Goal: Ask a question: Seek information or help from site administrators or community

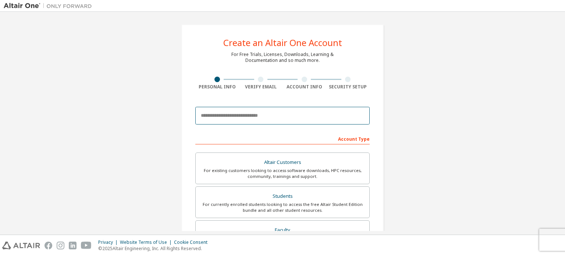
click at [221, 110] on input "email" at bounding box center [282, 116] width 174 height 18
type input "**********"
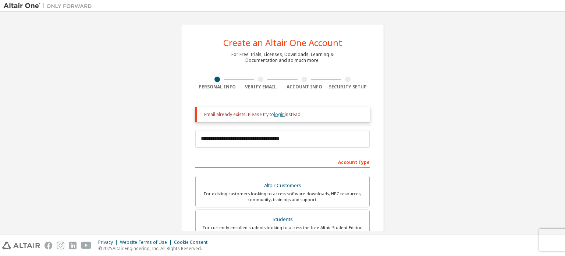
click at [276, 114] on link "login" at bounding box center [279, 114] width 11 height 6
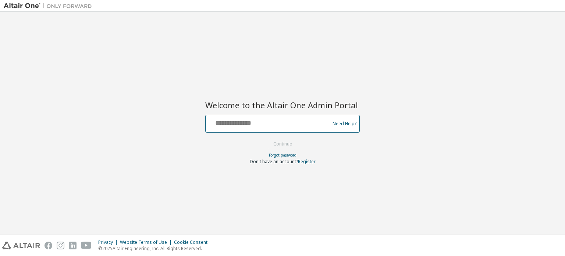
click at [266, 125] on input "text" at bounding box center [269, 122] width 120 height 11
type input "**********"
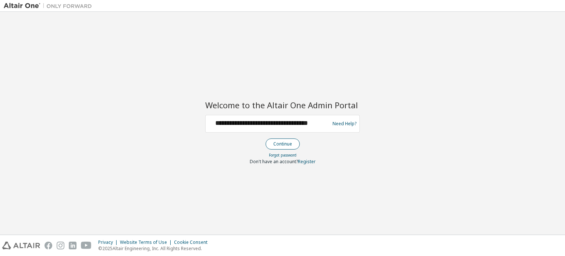
click at [291, 143] on button "Continue" at bounding box center [283, 143] width 34 height 11
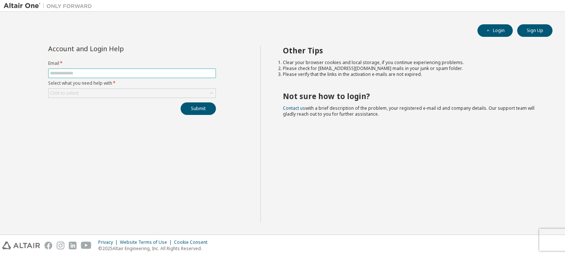
click at [157, 76] on span at bounding box center [132, 73] width 168 height 10
click at [152, 75] on input "text" at bounding box center [132, 73] width 164 height 6
type input "**********"
click at [146, 92] on div "Click to select" at bounding box center [132, 93] width 167 height 9
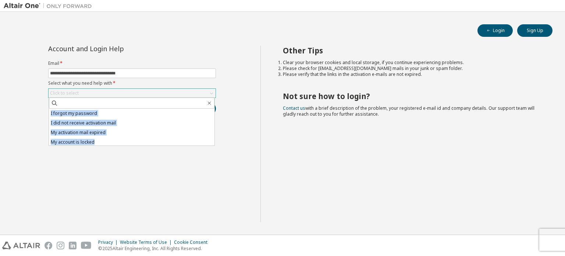
scroll to position [21, 0]
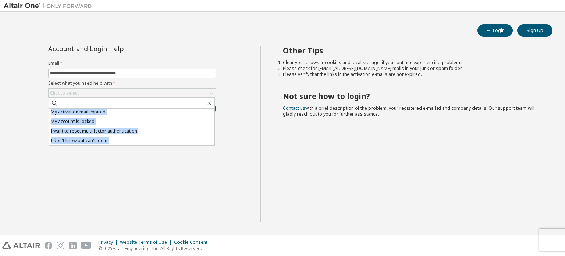
drag, startPoint x: 51, startPoint y: 111, endPoint x: 113, endPoint y: 151, distance: 73.6
click at [113, 151] on div "**********" at bounding box center [132, 134] width 257 height 176
copy ul "I forgot my password I did not receive activation mail My activation mail expir…"
click at [105, 111] on li "My activation mail expired" at bounding box center [132, 112] width 166 height 10
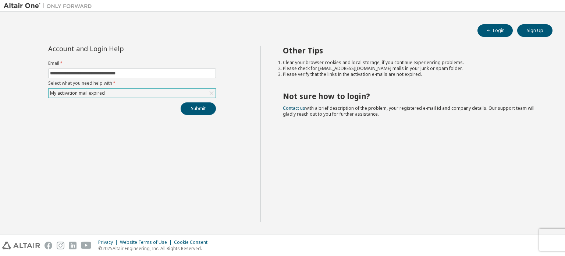
click at [117, 94] on div "My activation mail expired" at bounding box center [132, 93] width 167 height 9
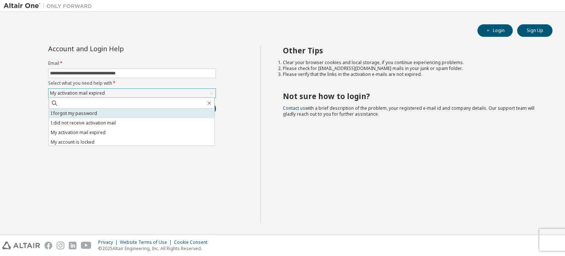
click at [93, 116] on li "I forgot my password" at bounding box center [132, 114] width 166 height 10
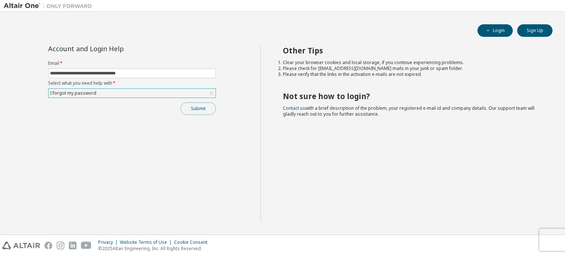
click at [198, 108] on button "Submit" at bounding box center [198, 108] width 35 height 13
click at [194, 108] on button "Submit" at bounding box center [198, 108] width 35 height 13
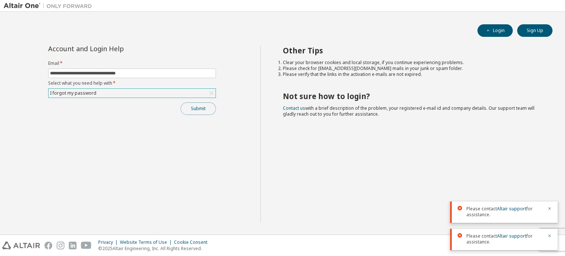
click at [189, 107] on button "Submit" at bounding box center [198, 108] width 35 height 13
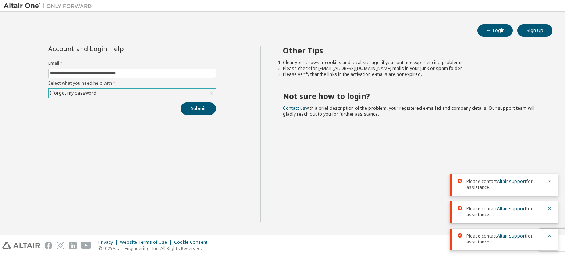
click at [118, 95] on div "I forgot my password" at bounding box center [132, 93] width 167 height 9
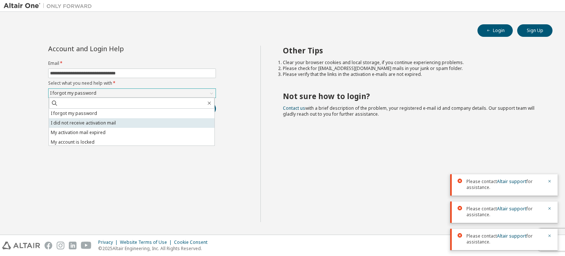
click at [97, 123] on li "I did not receive activation mail" at bounding box center [132, 123] width 166 height 10
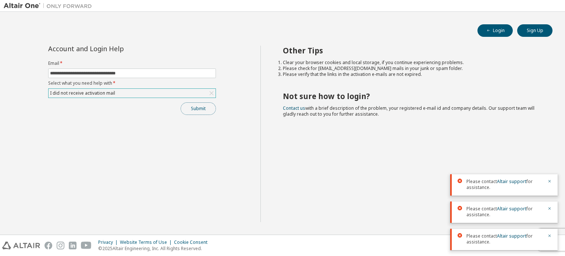
click at [190, 110] on button "Submit" at bounding box center [198, 108] width 35 height 13
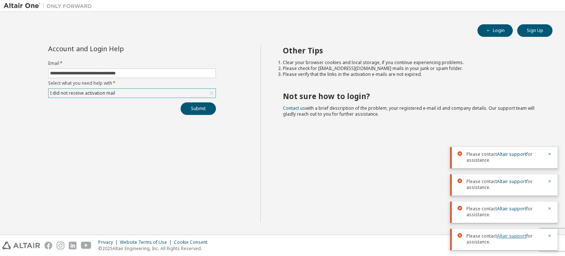
click at [515, 236] on link "Altair support" at bounding box center [511, 236] width 29 height 6
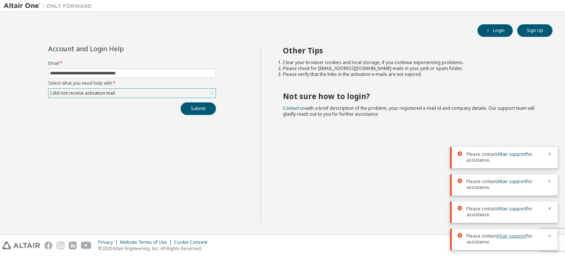
click at [515, 236] on link "Altair support" at bounding box center [511, 236] width 29 height 6
